Goal: Information Seeking & Learning: Learn about a topic

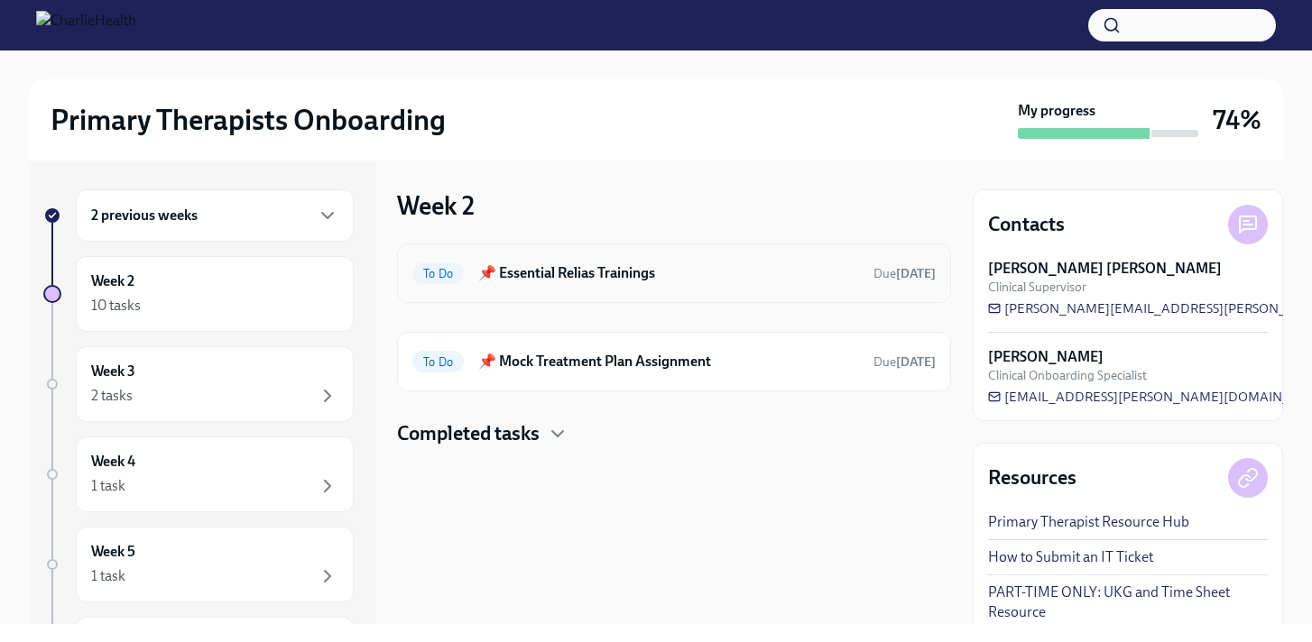
click at [585, 283] on div "To Do 📌 Essential Relias Trainings Due [DATE]" at bounding box center [673, 273] width 523 height 29
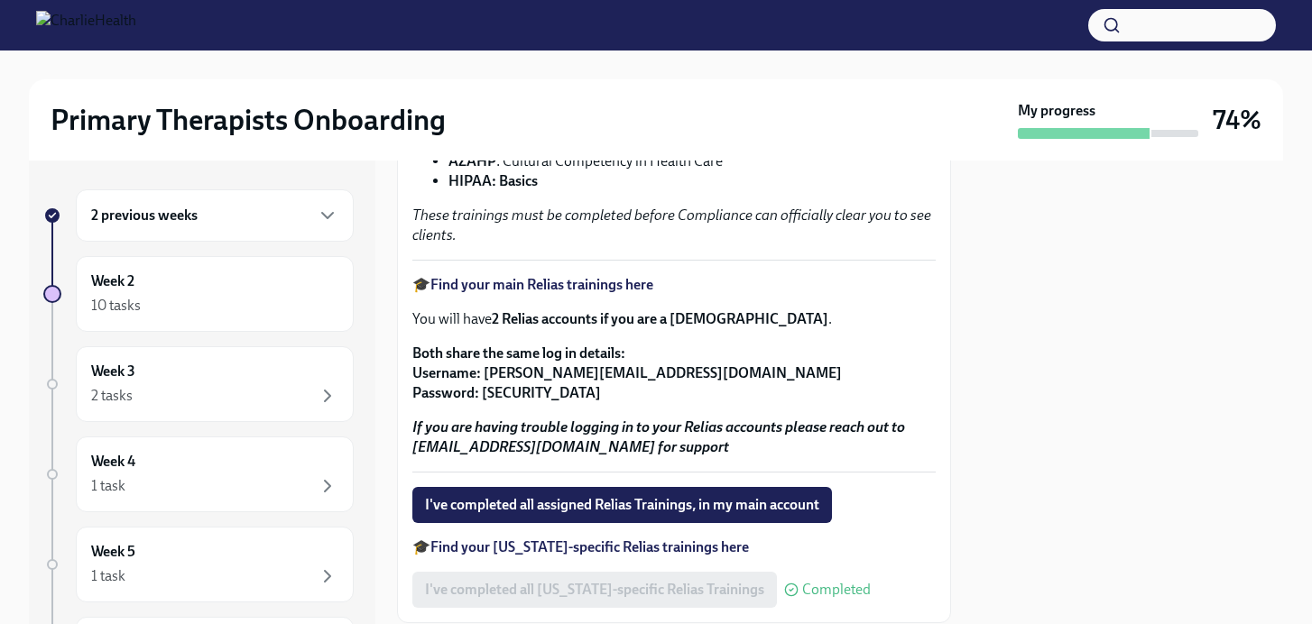
scroll to position [421, 0]
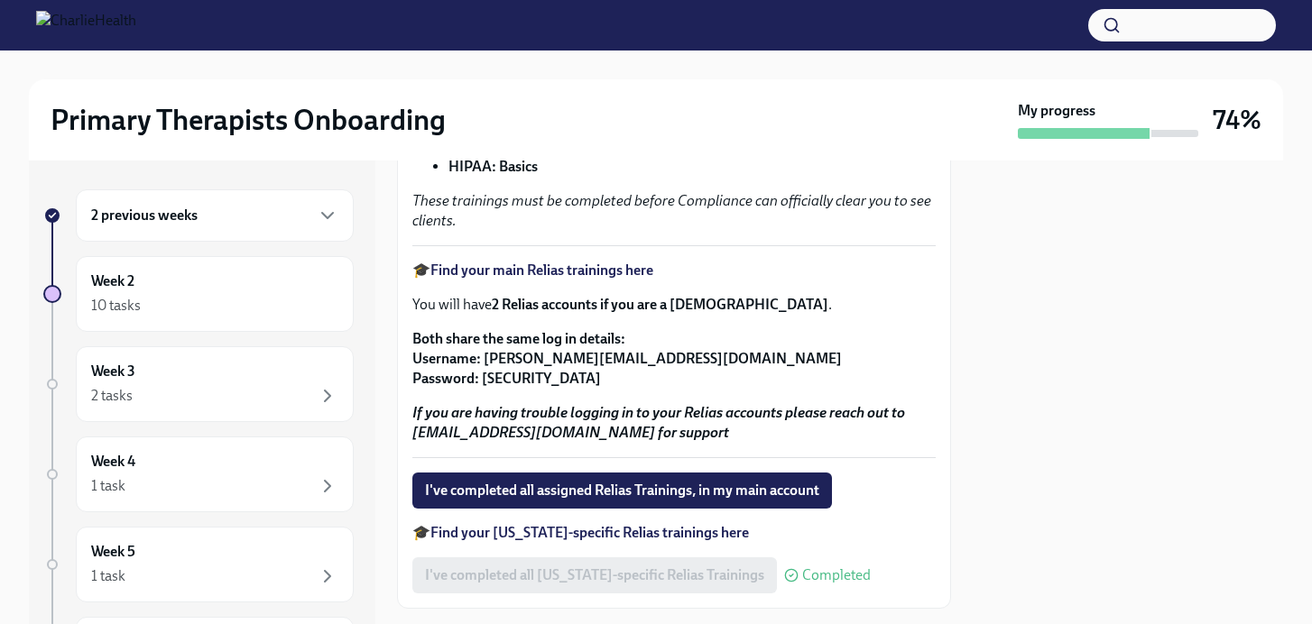
click at [626, 276] on strong "Find your main Relias trainings here" at bounding box center [541, 270] width 223 height 17
click at [602, 277] on strong "Find your main Relias trainings here" at bounding box center [541, 270] width 223 height 17
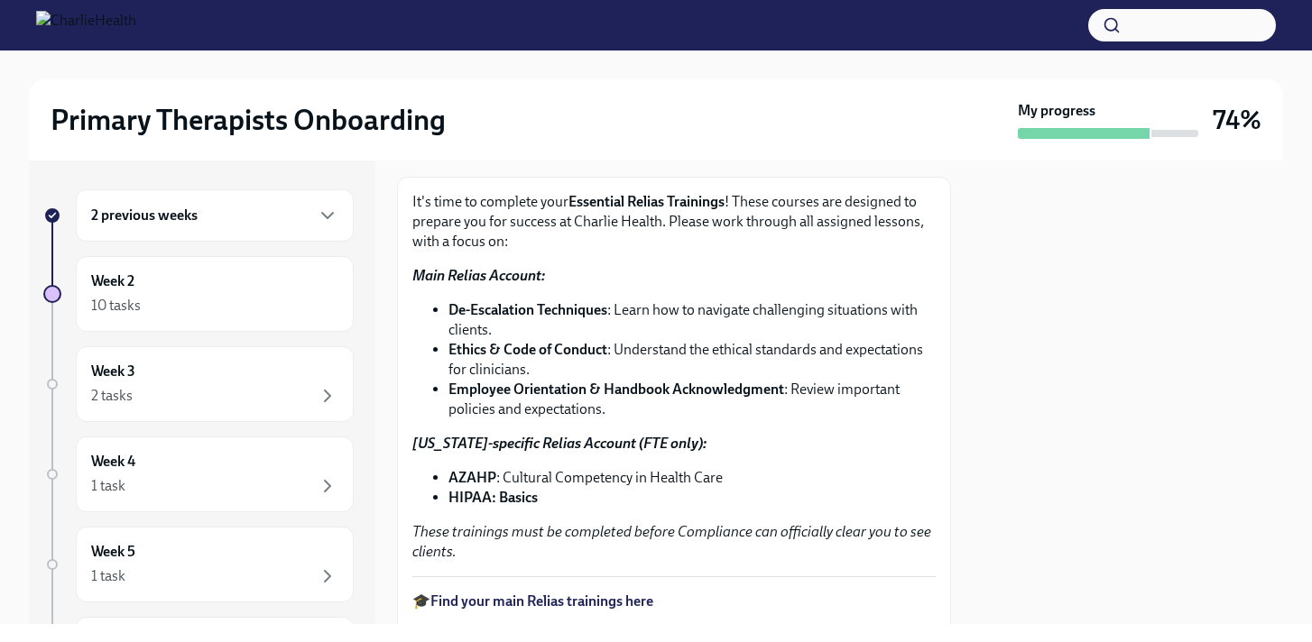
scroll to position [163, 0]
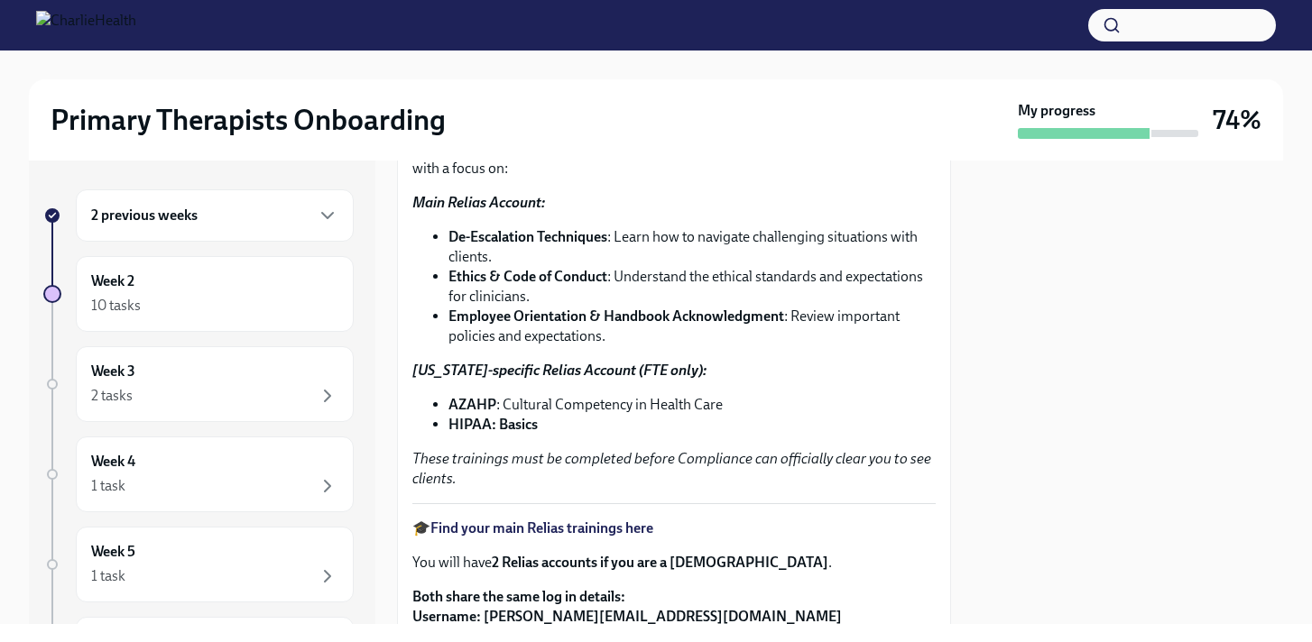
click at [622, 530] on strong "Find your main Relias trainings here" at bounding box center [541, 528] width 223 height 17
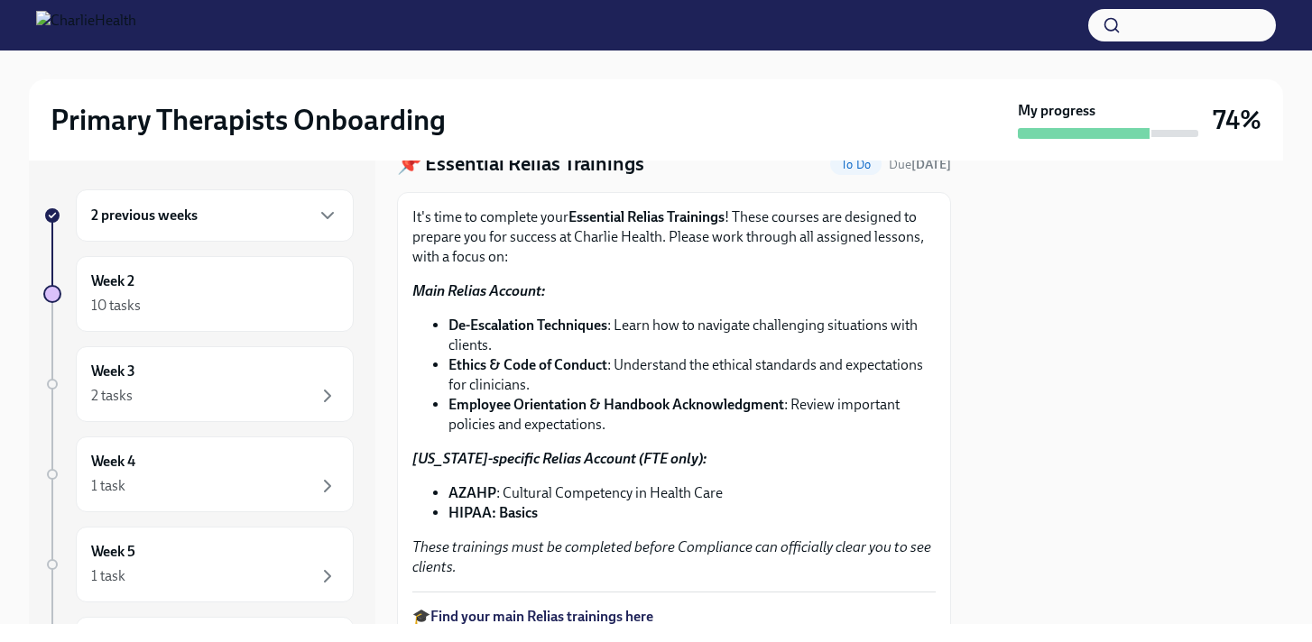
scroll to position [0, 0]
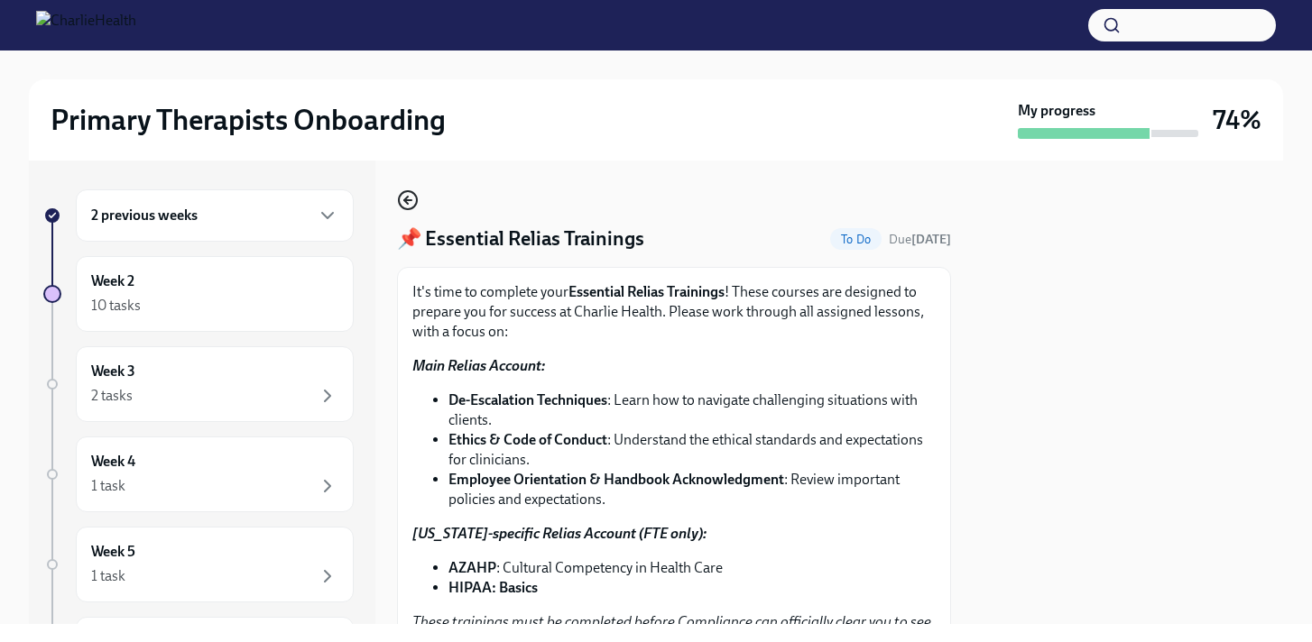
click at [405, 207] on icon "button" at bounding box center [408, 200] width 22 height 22
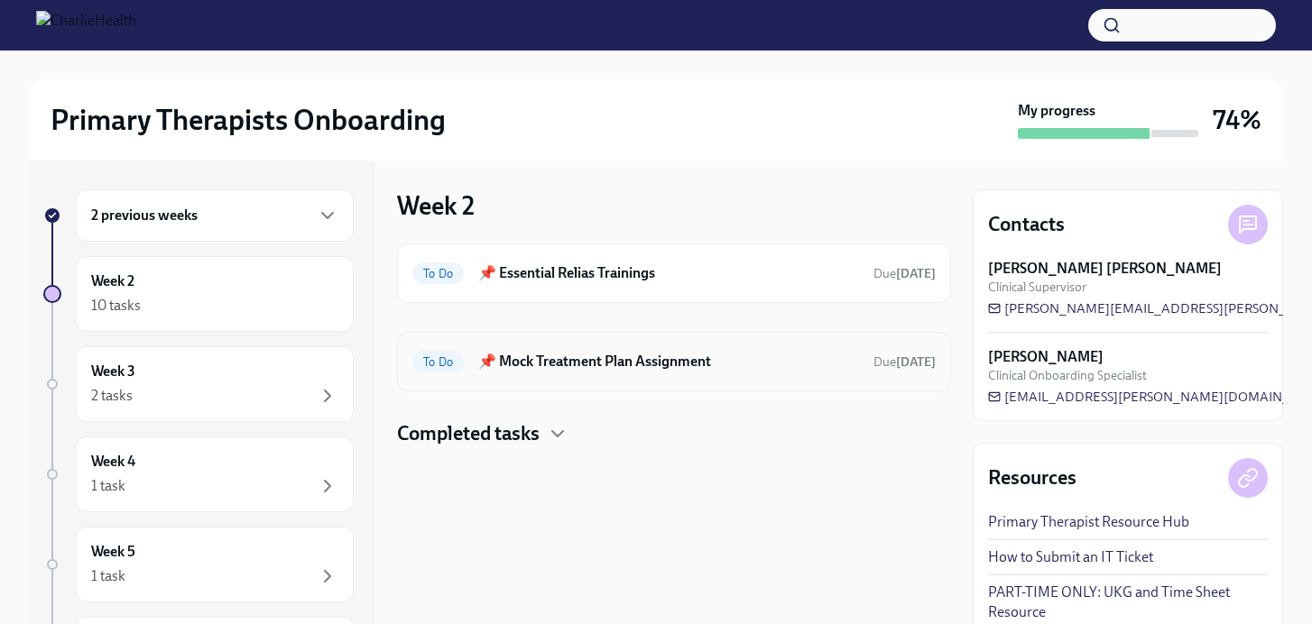
click at [562, 373] on div "To Do 📌 Mock Treatment Plan Assignment Due [DATE]" at bounding box center [673, 361] width 523 height 29
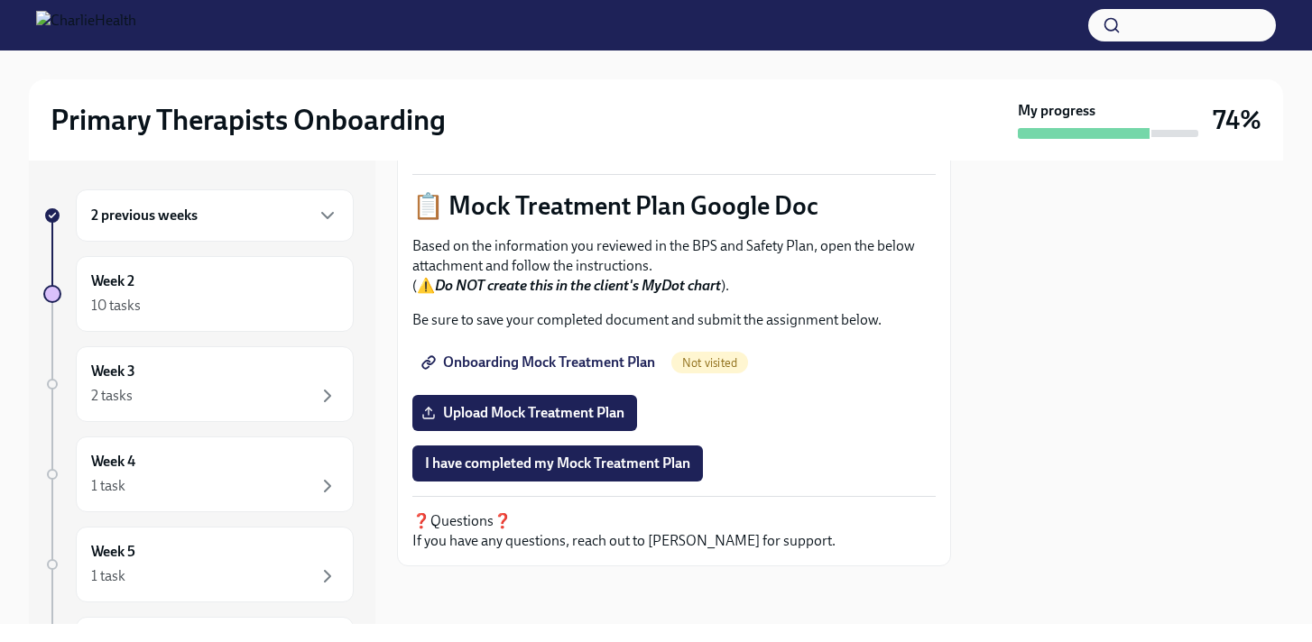
scroll to position [831, 0]
click at [619, 361] on span "Onboarding Mock Treatment Plan" at bounding box center [540, 363] width 230 height 18
